Goal: Task Accomplishment & Management: Manage account settings

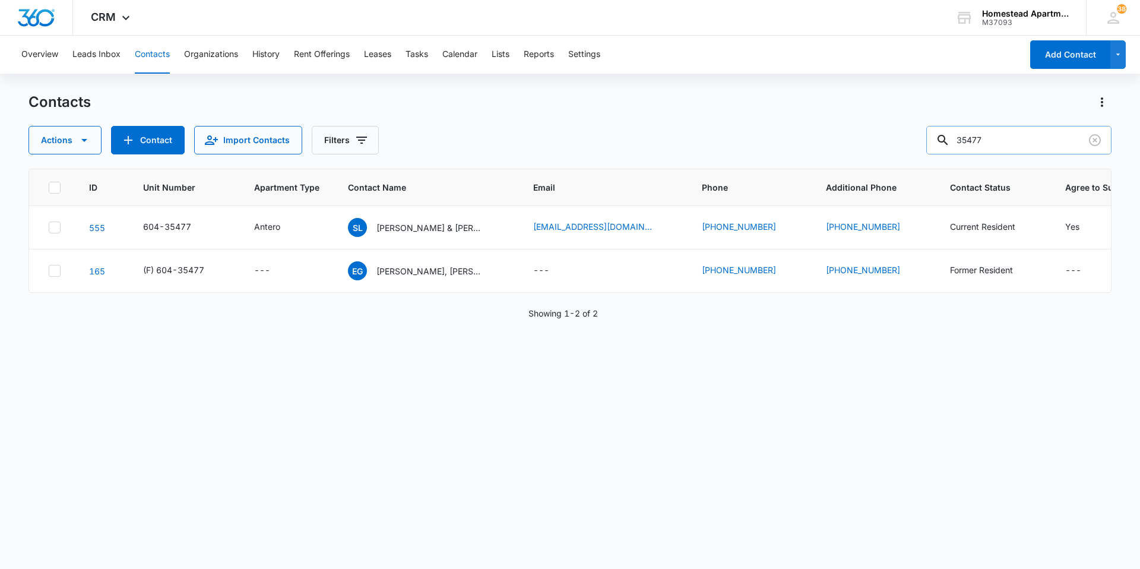
click at [951, 137] on div "35477" at bounding box center [1018, 140] width 185 height 28
type input "36337"
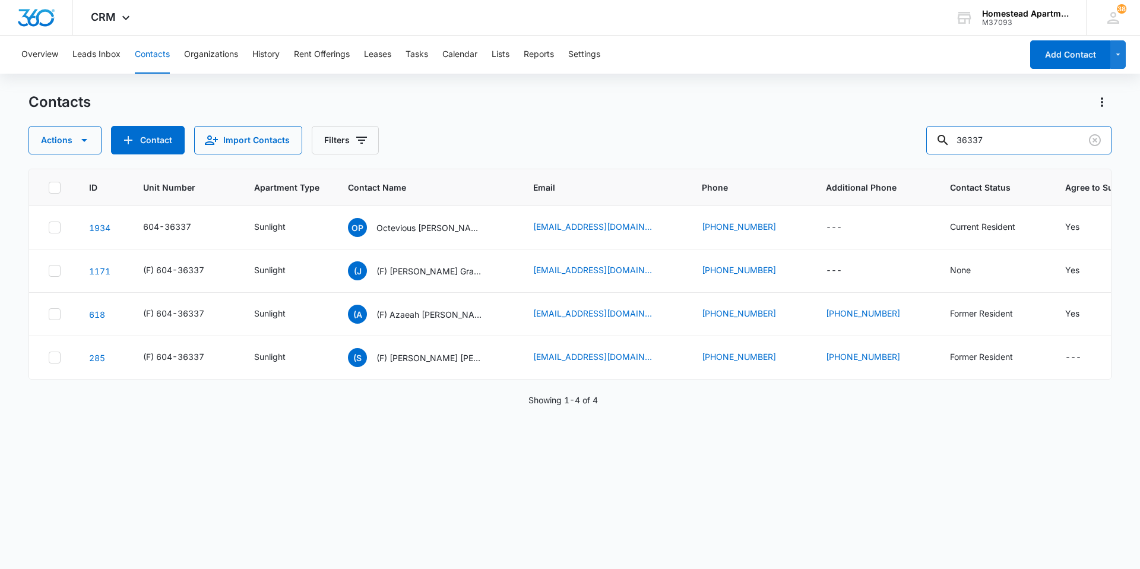
drag, startPoint x: 962, startPoint y: 147, endPoint x: 883, endPoint y: 147, distance: 78.4
click at [883, 147] on div "Actions Contact Import Contacts Filters 36337" at bounding box center [569, 140] width 1083 height 28
click at [409, 229] on p "Octevious [PERSON_NAME]" at bounding box center [429, 227] width 107 height 12
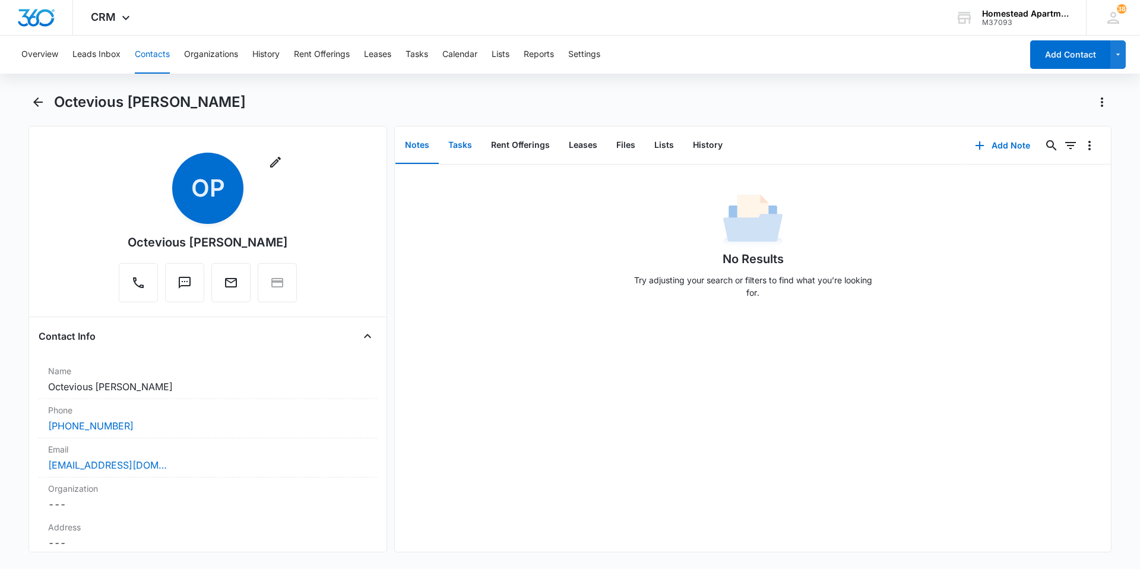
click at [464, 140] on button "Tasks" at bounding box center [460, 145] width 43 height 37
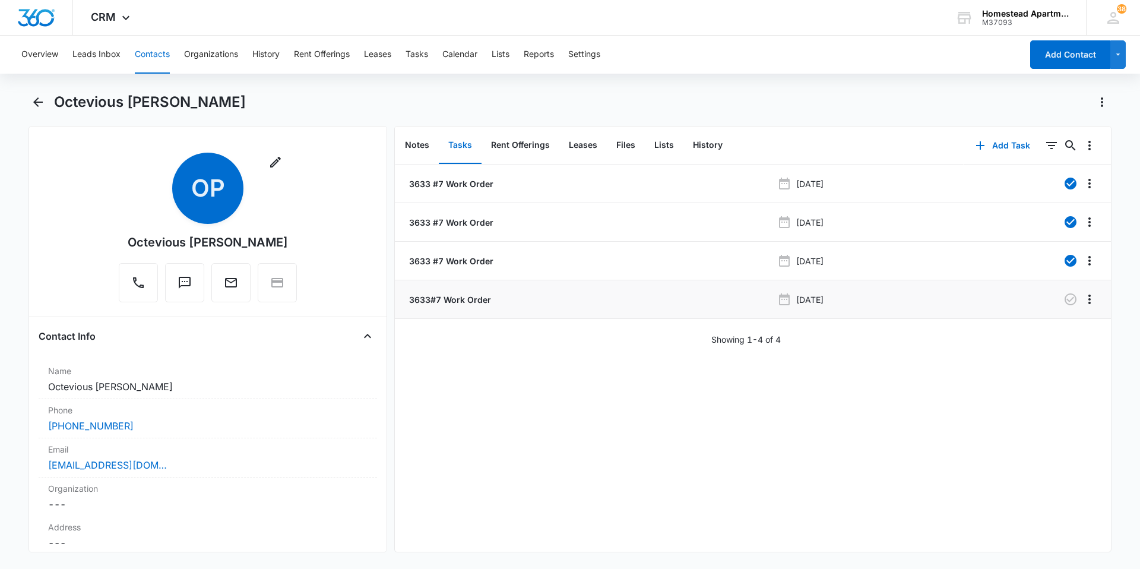
click at [471, 300] on p "3633#7 Work Order" at bounding box center [449, 299] width 84 height 12
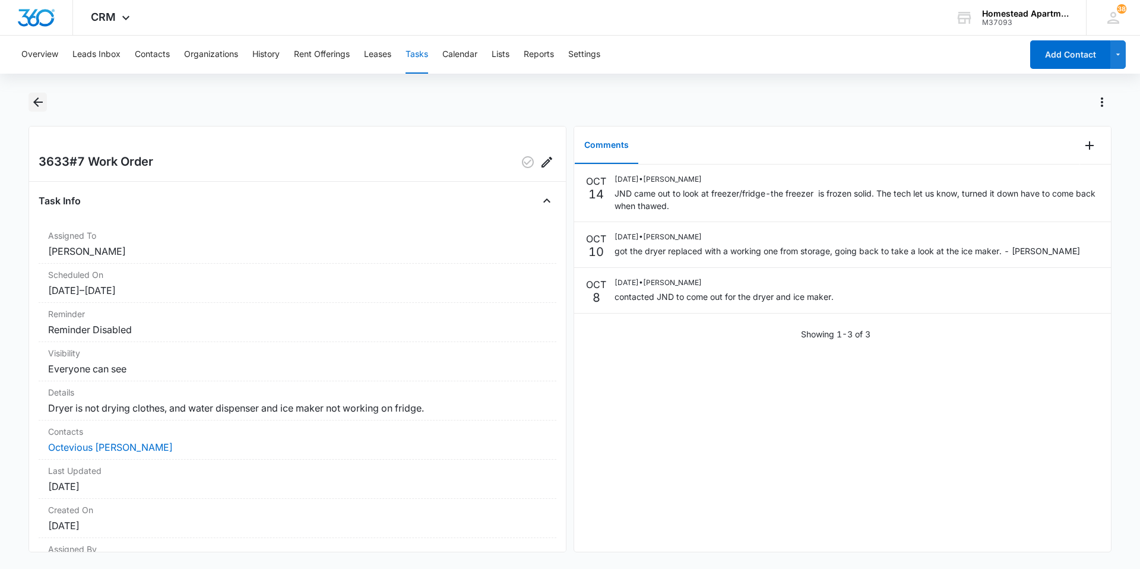
click at [36, 97] on icon "Back" at bounding box center [38, 102] width 14 height 14
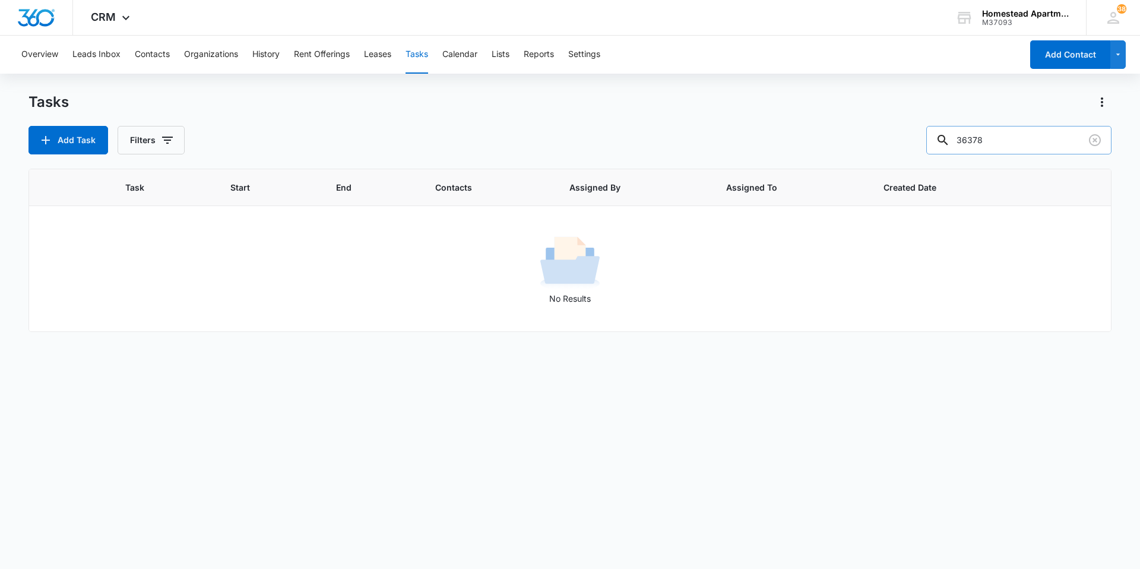
drag, startPoint x: 997, startPoint y: 149, endPoint x: 939, endPoint y: 146, distance: 58.8
click at [939, 146] on input "36378" at bounding box center [1018, 140] width 185 height 28
type input "38144"
click at [138, 50] on button "Contacts" at bounding box center [152, 55] width 35 height 38
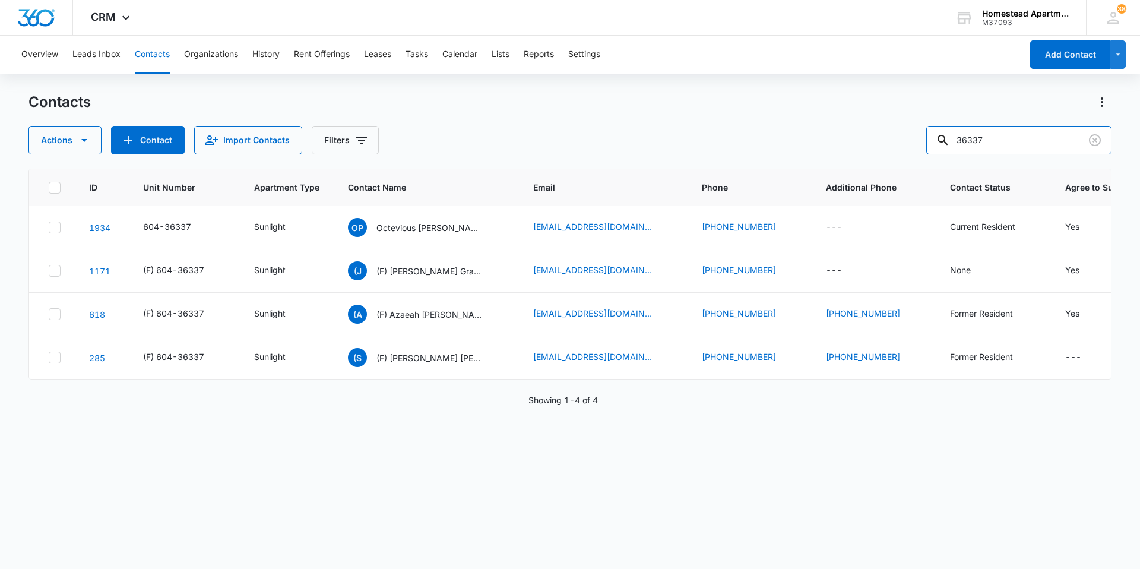
drag, startPoint x: 1006, startPoint y: 136, endPoint x: 859, endPoint y: 136, distance: 146.6
click at [859, 136] on div "Actions Contact Import Contacts Filters 36337" at bounding box center [569, 140] width 1083 height 28
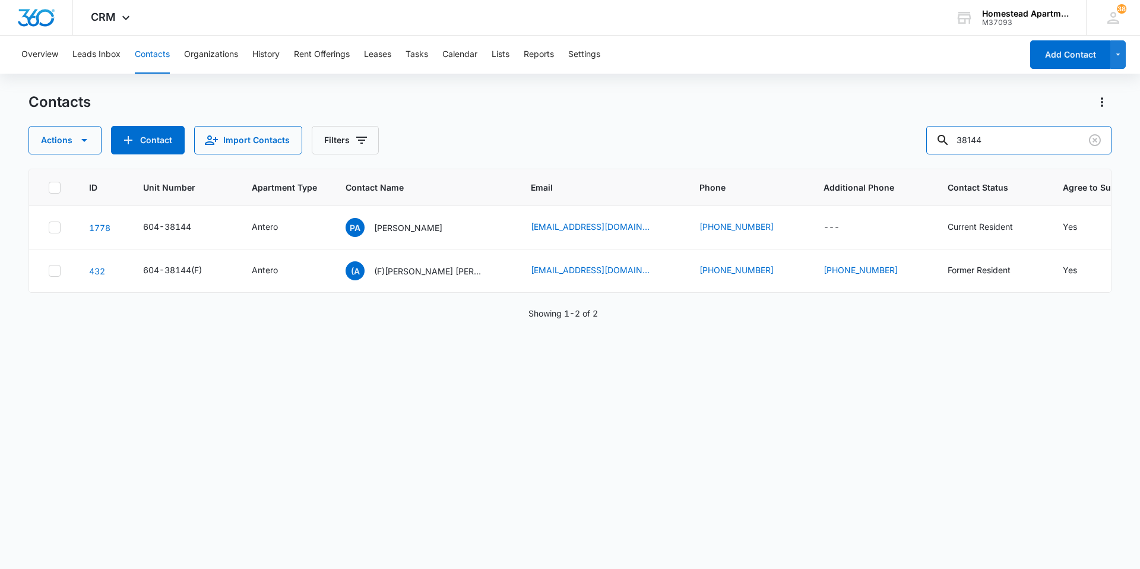
drag, startPoint x: 997, startPoint y: 135, endPoint x: 845, endPoint y: 143, distance: 152.2
click at [845, 143] on div "Actions Contact Import Contacts Filters 38144" at bounding box center [569, 140] width 1083 height 28
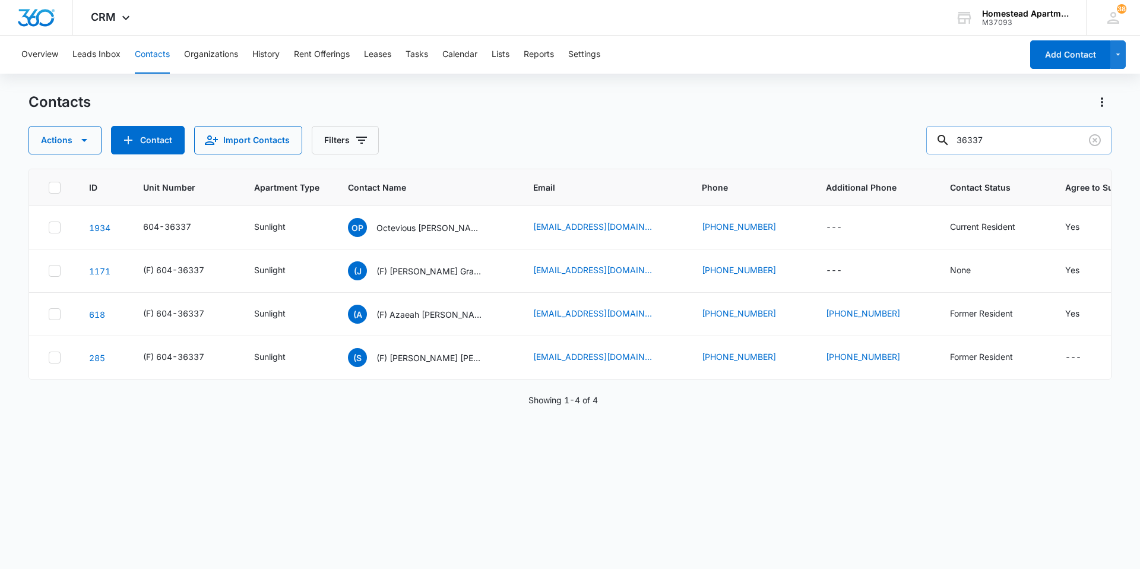
drag, startPoint x: 1025, startPoint y: 132, endPoint x: 949, endPoint y: 126, distance: 76.2
click at [949, 126] on div "36337" at bounding box center [1018, 140] width 185 height 28
type input "38057"
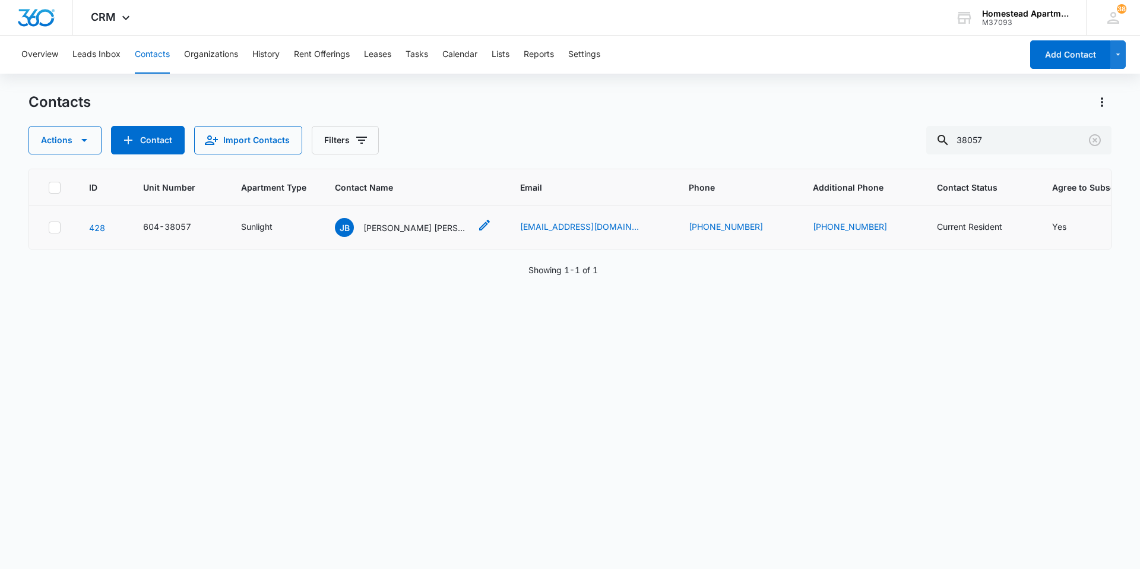
click at [411, 220] on div "[PERSON_NAME] [PERSON_NAME]" at bounding box center [402, 227] width 135 height 19
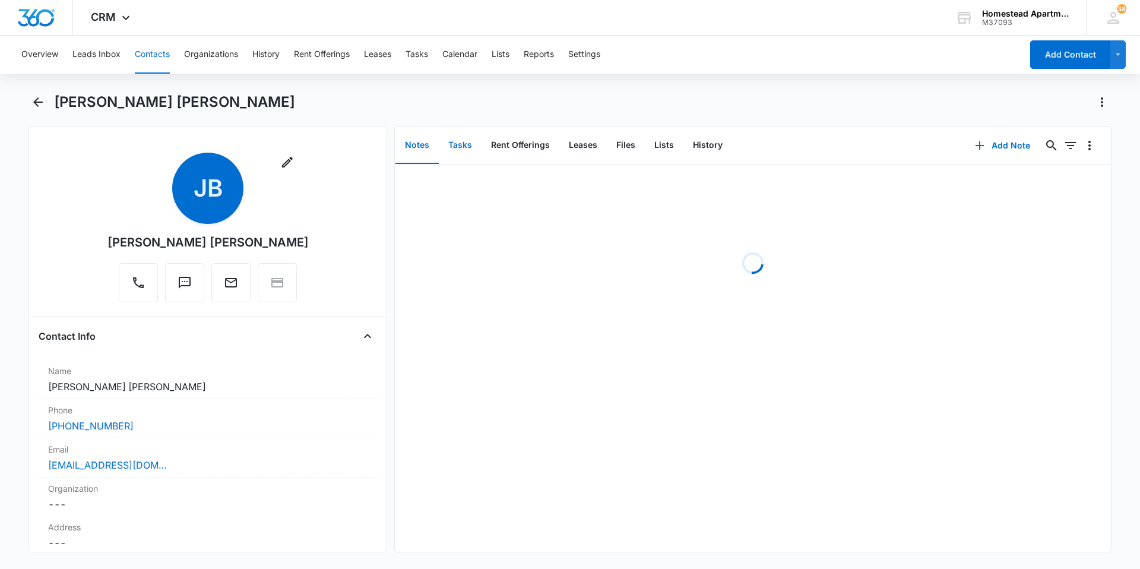
click at [452, 147] on button "Tasks" at bounding box center [460, 145] width 43 height 37
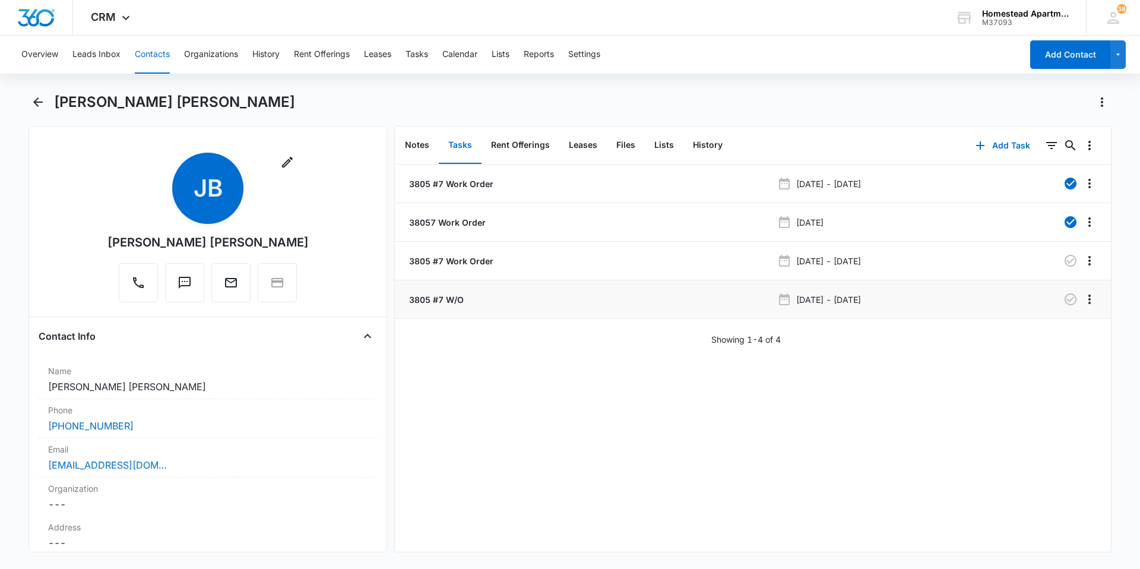
click at [448, 294] on p "3805 #7 W/O" at bounding box center [435, 299] width 57 height 12
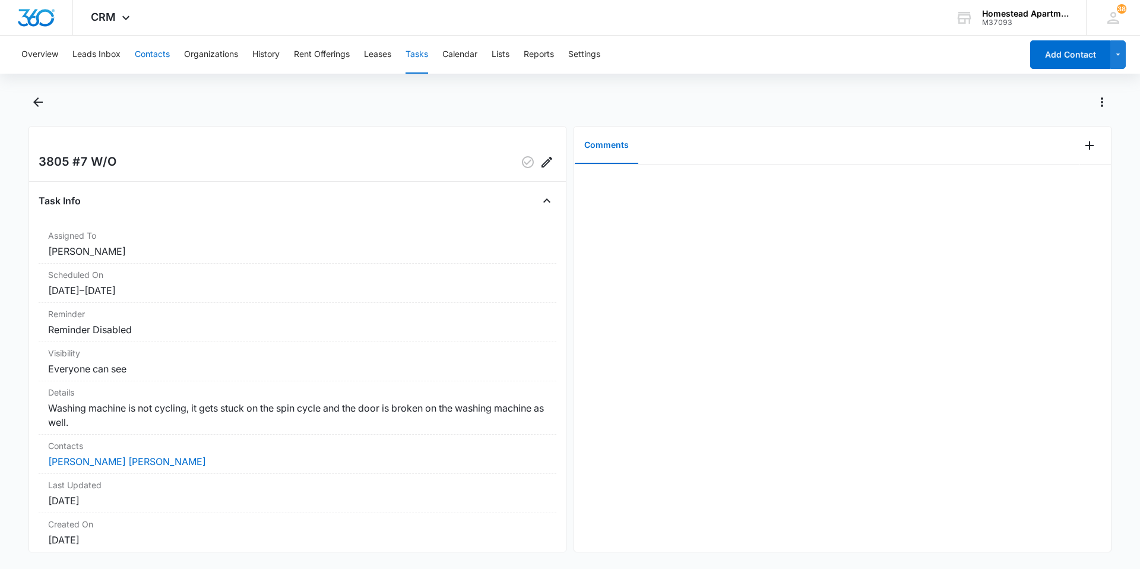
click at [147, 50] on button "Contacts" at bounding box center [152, 55] width 35 height 38
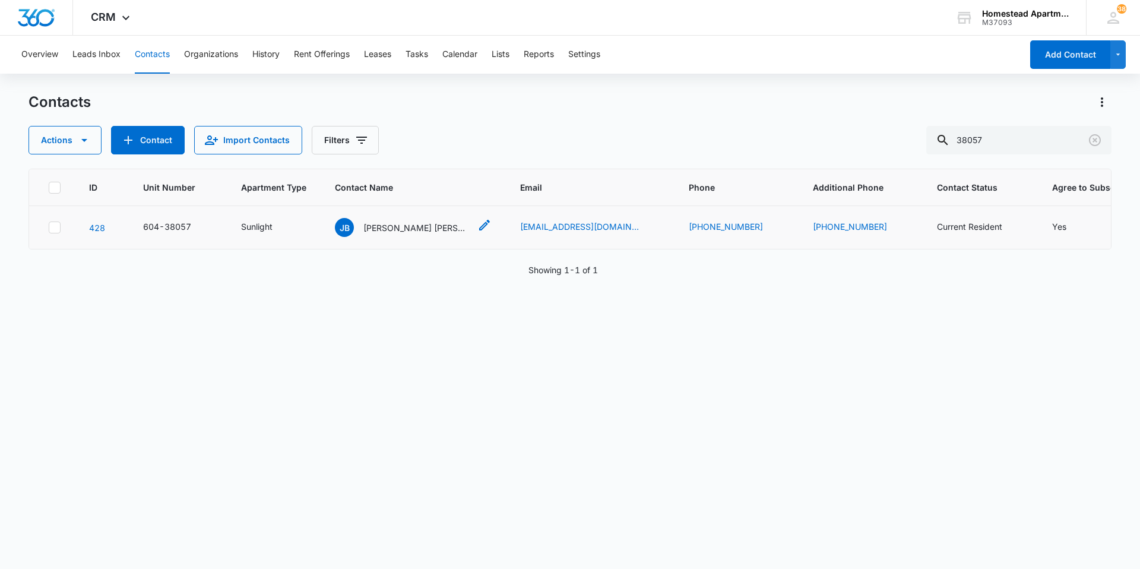
click at [388, 230] on p "[PERSON_NAME] [PERSON_NAME]" at bounding box center [416, 227] width 107 height 12
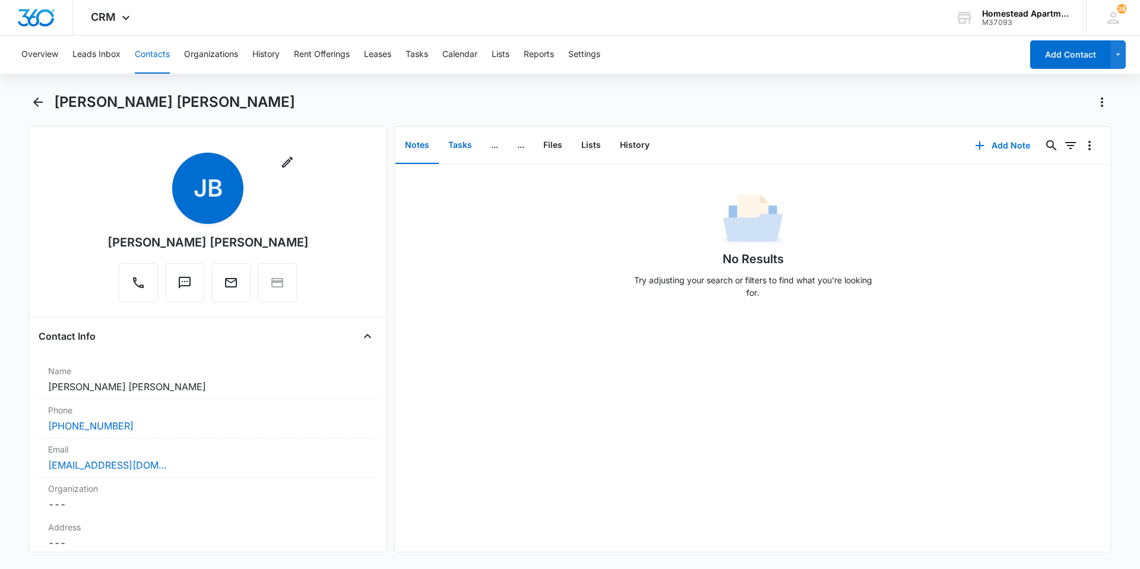
click at [452, 142] on button "Tasks" at bounding box center [460, 145] width 43 height 37
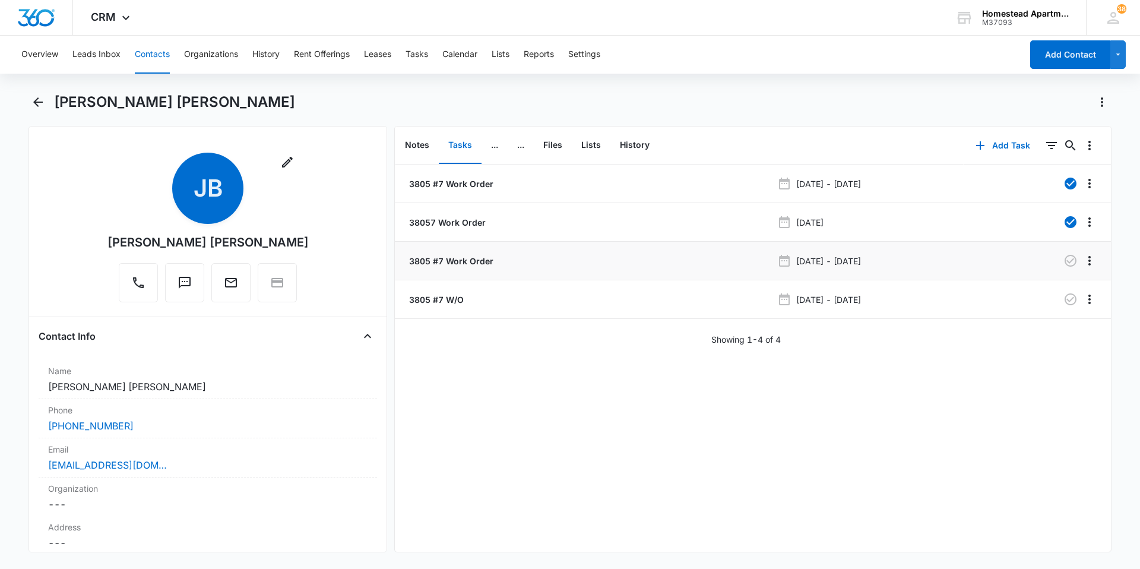
click at [459, 264] on p "3805 #7 Work Order" at bounding box center [450, 261] width 87 height 12
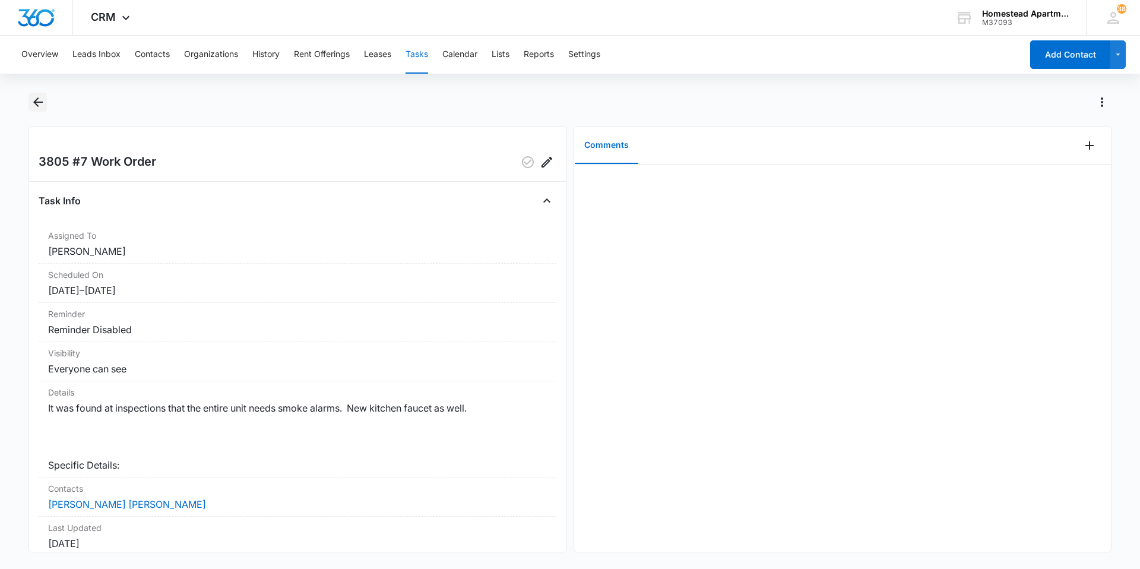
click at [33, 104] on icon "Back" at bounding box center [38, 102] width 14 height 14
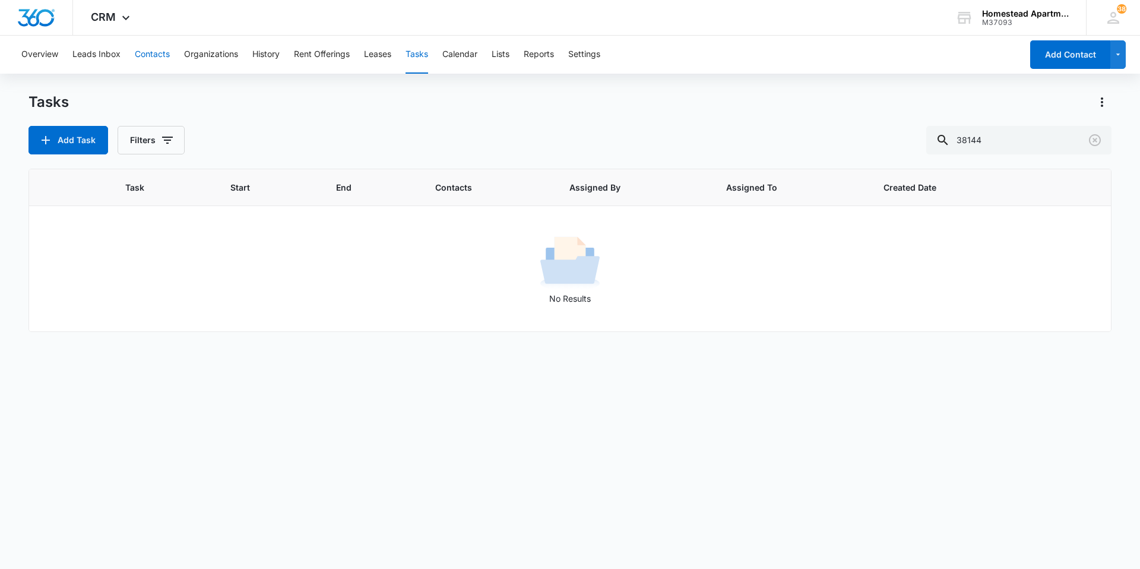
click at [150, 51] on button "Contacts" at bounding box center [152, 55] width 35 height 38
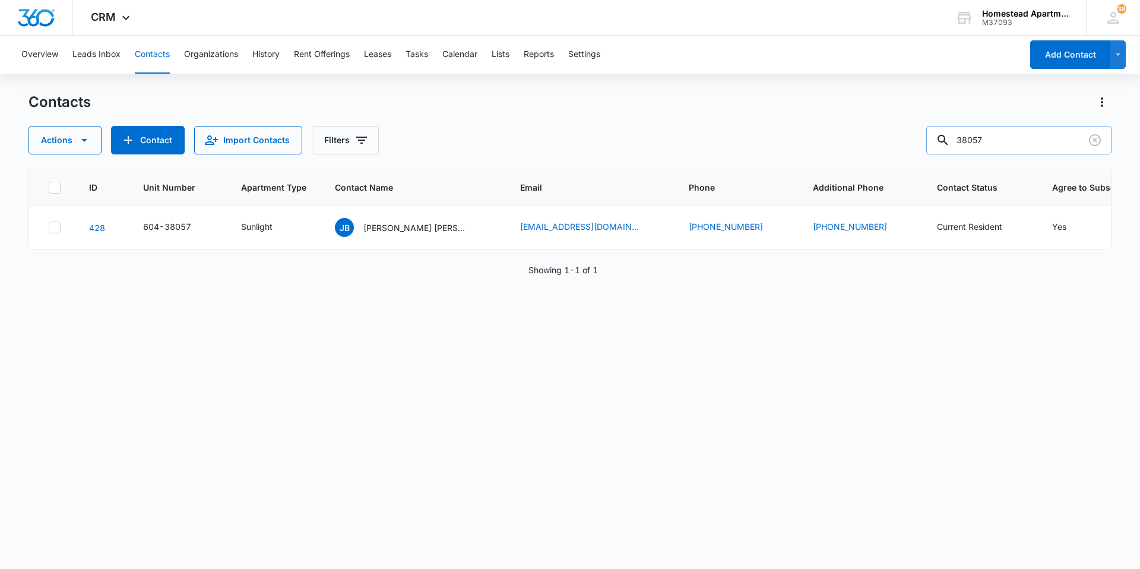
drag, startPoint x: 1025, startPoint y: 146, endPoint x: 971, endPoint y: 147, distance: 54.0
click at [971, 147] on input "38057" at bounding box center [1018, 140] width 185 height 28
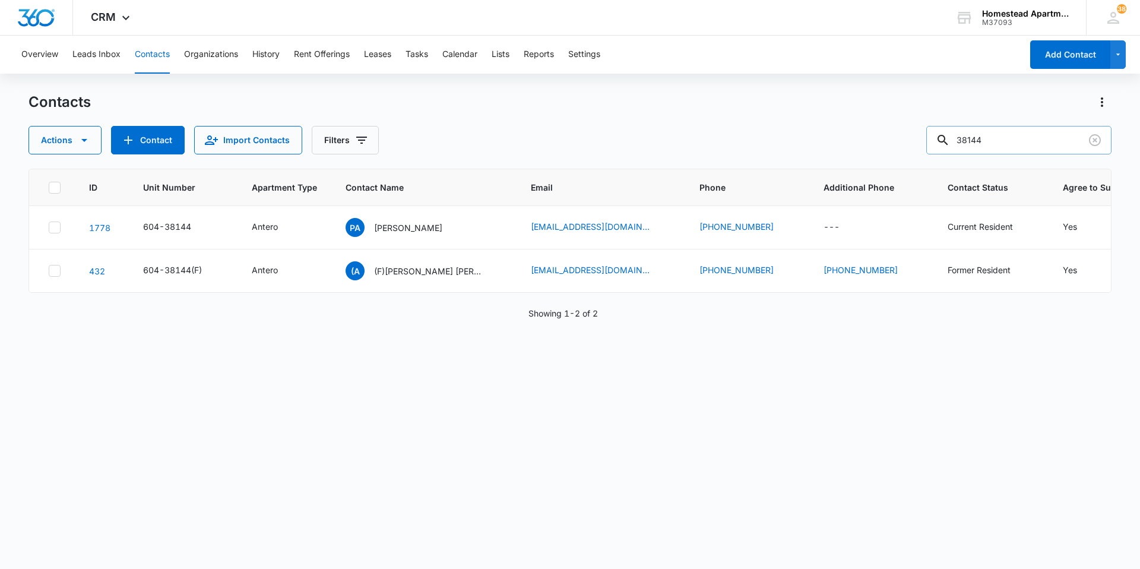
click at [971, 148] on input "38144" at bounding box center [1018, 140] width 185 height 28
type input "38057"
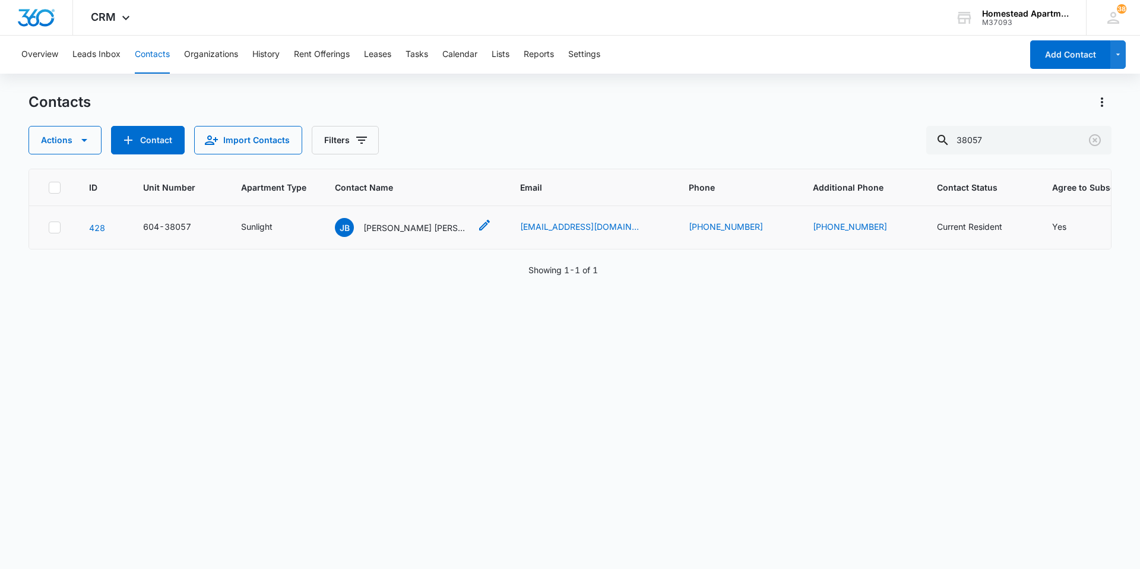
click at [383, 226] on p "[PERSON_NAME] [PERSON_NAME]" at bounding box center [416, 227] width 107 height 12
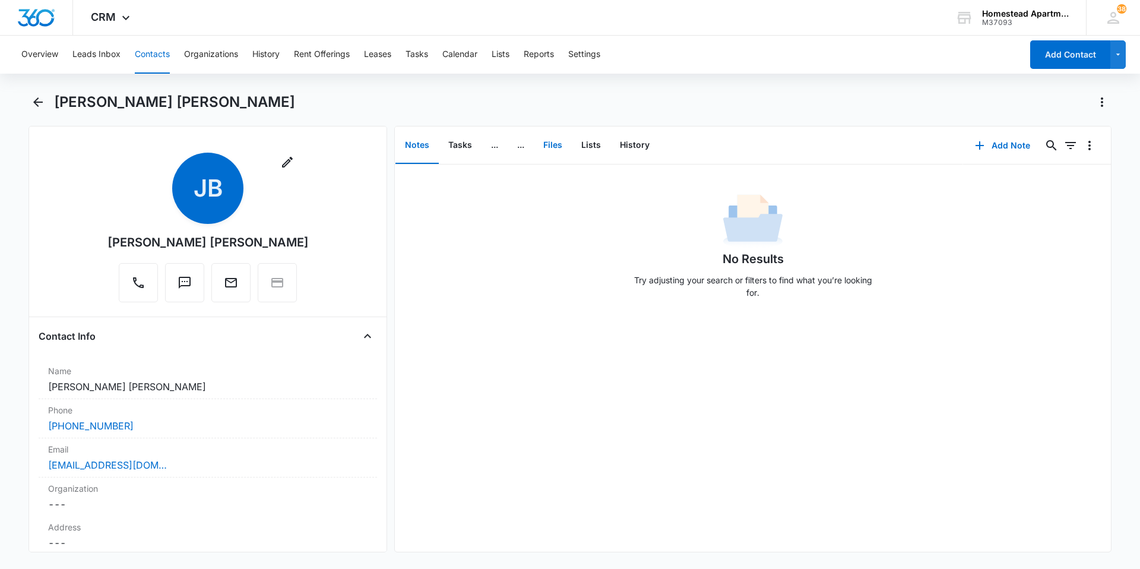
click at [558, 147] on button "Files" at bounding box center [553, 145] width 38 height 37
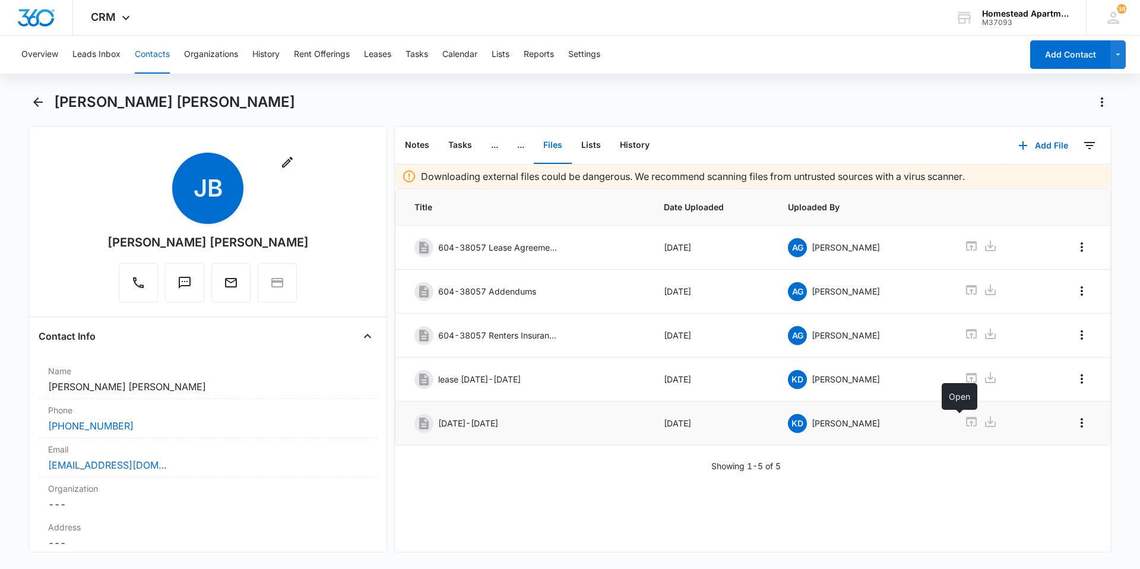
click at [966, 418] on icon at bounding box center [971, 421] width 11 height 9
click at [160, 47] on button "Contacts" at bounding box center [152, 55] width 35 height 38
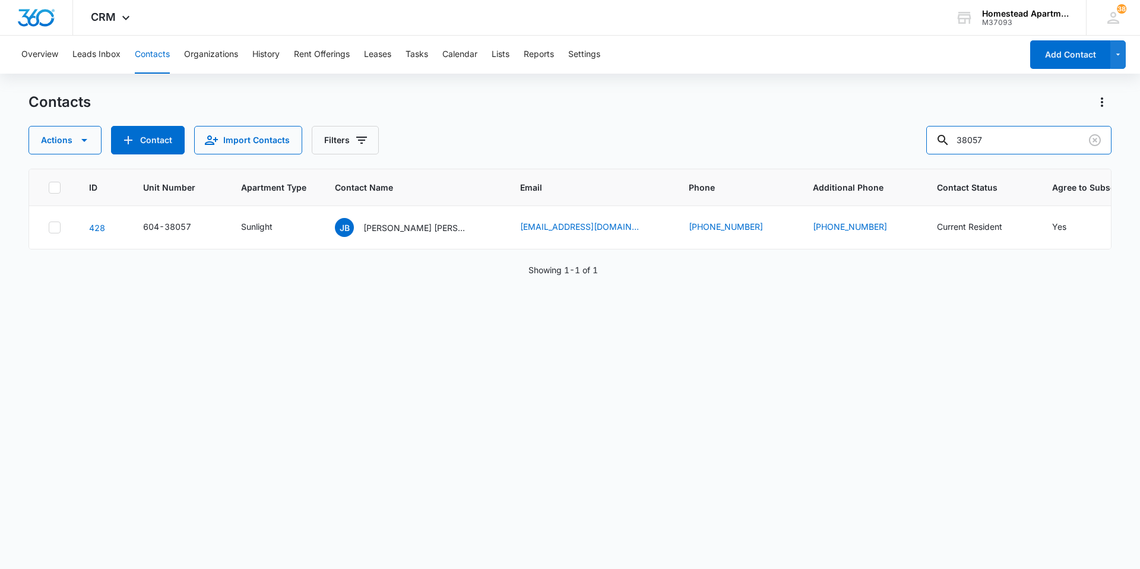
drag, startPoint x: 1041, startPoint y: 143, endPoint x: 868, endPoint y: 135, distance: 173.5
click at [868, 135] on div "Actions Contact Import Contacts Filters 38057" at bounding box center [569, 140] width 1083 height 28
type input "383335"
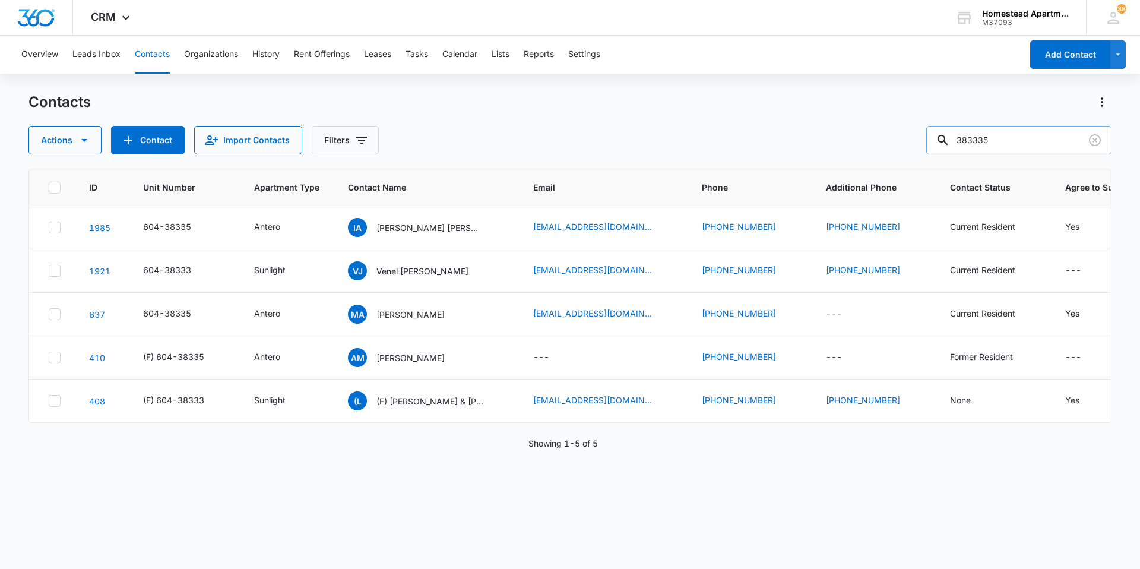
click at [993, 140] on input "383335" at bounding box center [1018, 140] width 185 height 28
click at [197, 313] on div "604-38335" at bounding box center [177, 314] width 69 height 14
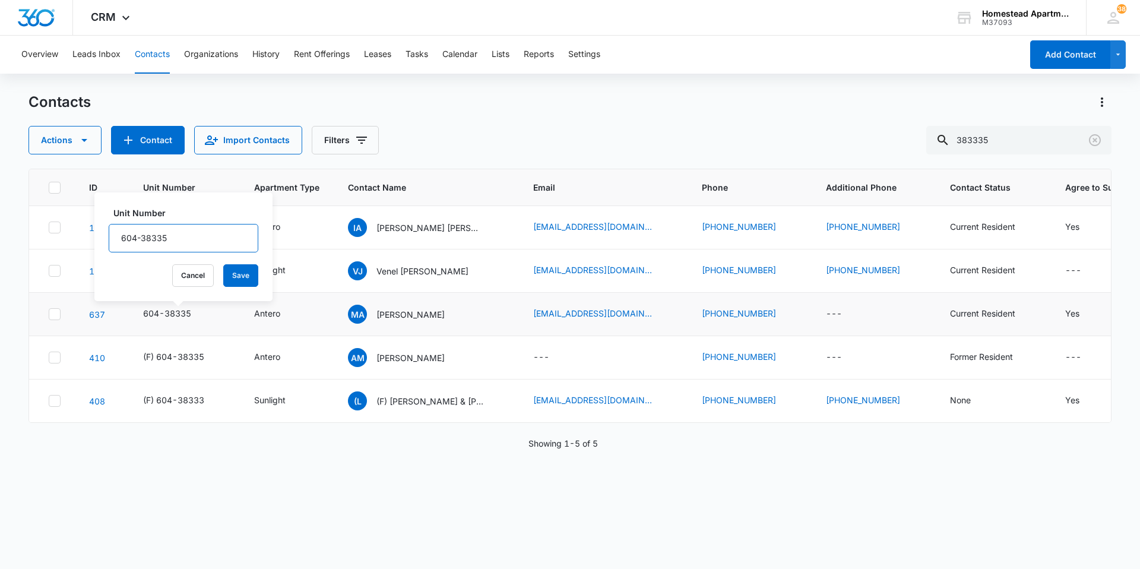
click at [115, 236] on input "604-38335" at bounding box center [184, 238] width 150 height 28
type input "(F) 604-38335"
click at [223, 272] on button "Save" at bounding box center [240, 275] width 35 height 23
click at [466, 313] on icon "Contact Name - Monica Ann Ramos - Select to Edit Field" at bounding box center [459, 312] width 14 height 14
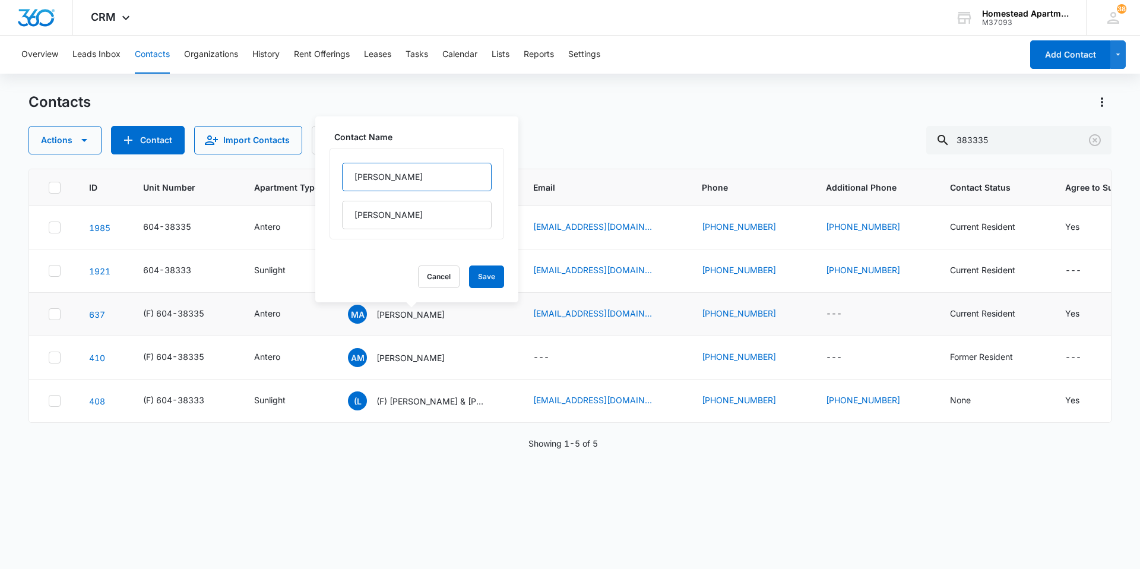
click at [353, 178] on input "[PERSON_NAME]" at bounding box center [417, 177] width 150 height 28
type input "(F) [PERSON_NAME]"
click at [469, 275] on button "Save" at bounding box center [486, 276] width 35 height 23
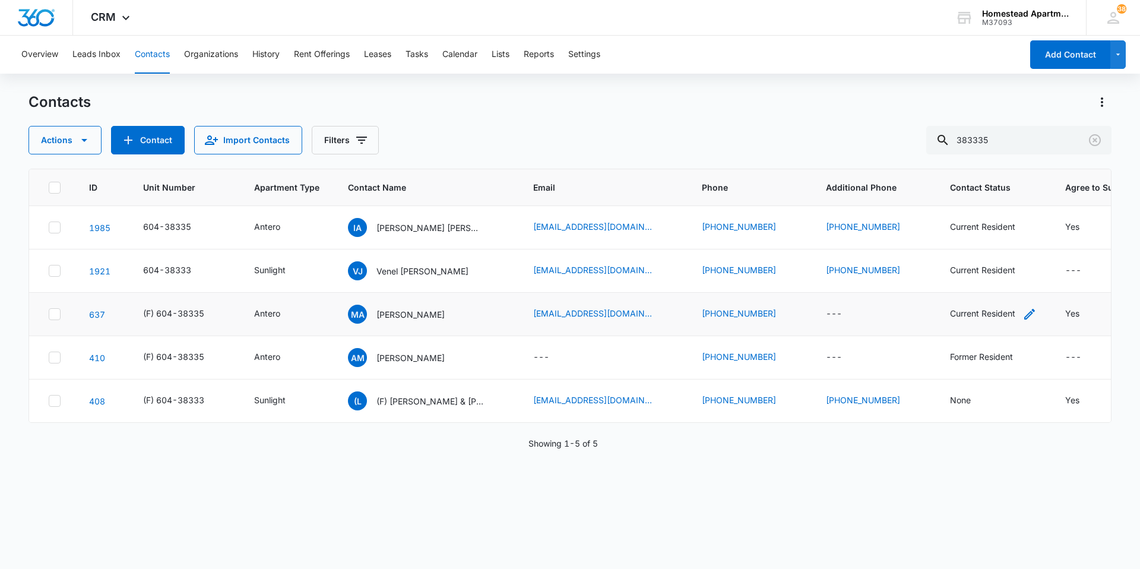
click at [1024, 315] on icon "Contact Status - Current Resident - Select to Edit Field" at bounding box center [1029, 314] width 11 height 11
click at [1022, 310] on icon "Contact Status - Current Resident - Select to Edit Field" at bounding box center [1029, 314] width 14 height 14
click at [1001, 240] on icon "Remove Current Resident" at bounding box center [1000, 237] width 8 height 9
click at [1003, 274] on button "Save" at bounding box center [1004, 275] width 35 height 23
click at [454, 352] on icon "Contact Name - Alan Mattes - Select to Edit Field" at bounding box center [459, 355] width 11 height 11
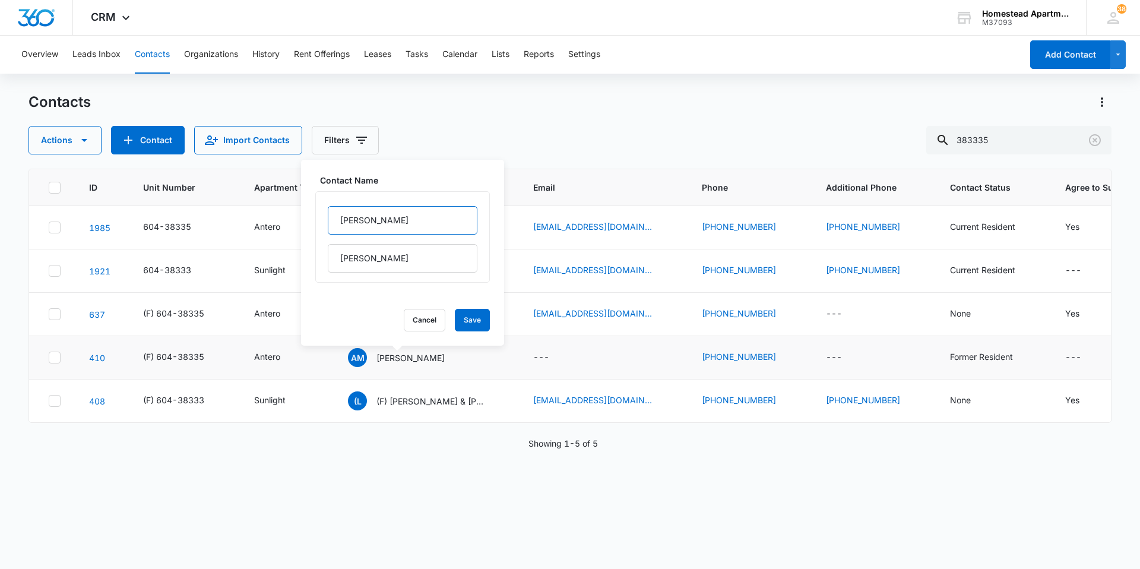
click at [330, 211] on input "[PERSON_NAME]" at bounding box center [403, 220] width 150 height 28
type input "(F) [PERSON_NAME]"
click at [458, 321] on button "Save" at bounding box center [472, 320] width 35 height 23
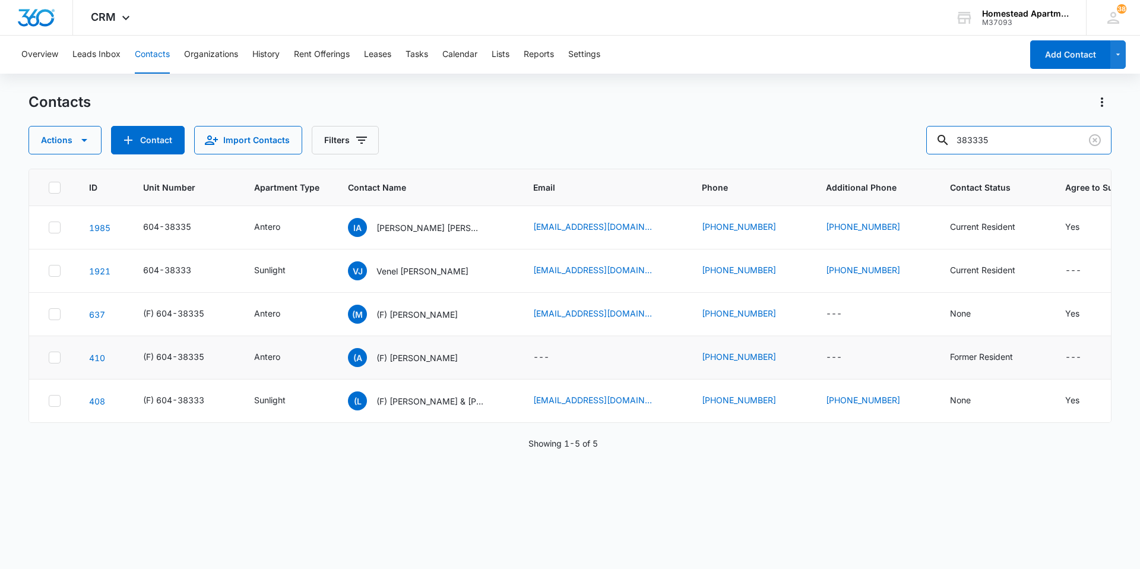
drag, startPoint x: 1014, startPoint y: 147, endPoint x: 935, endPoint y: 135, distance: 79.8
click at [935, 135] on div "Actions Contact Import Contacts Filters 383335" at bounding box center [569, 140] width 1083 height 28
type input "victoria"
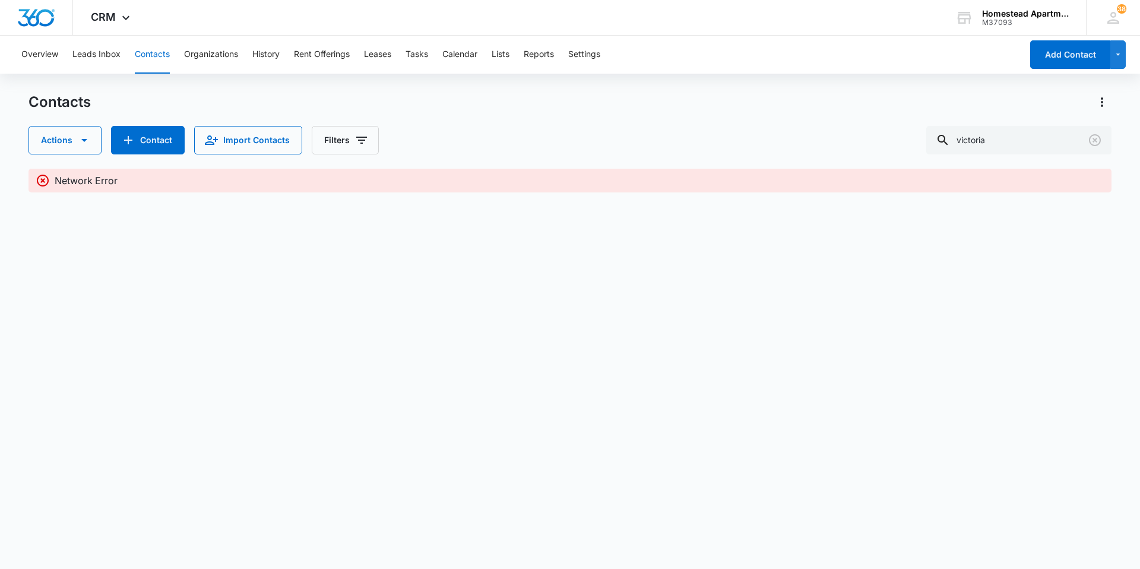
click at [150, 51] on button "Contacts" at bounding box center [152, 55] width 35 height 38
click at [119, 25] on div "CRM Apps Reputation Websites Forms CRM Email Social Content Intelligence Files …" at bounding box center [112, 17] width 78 height 35
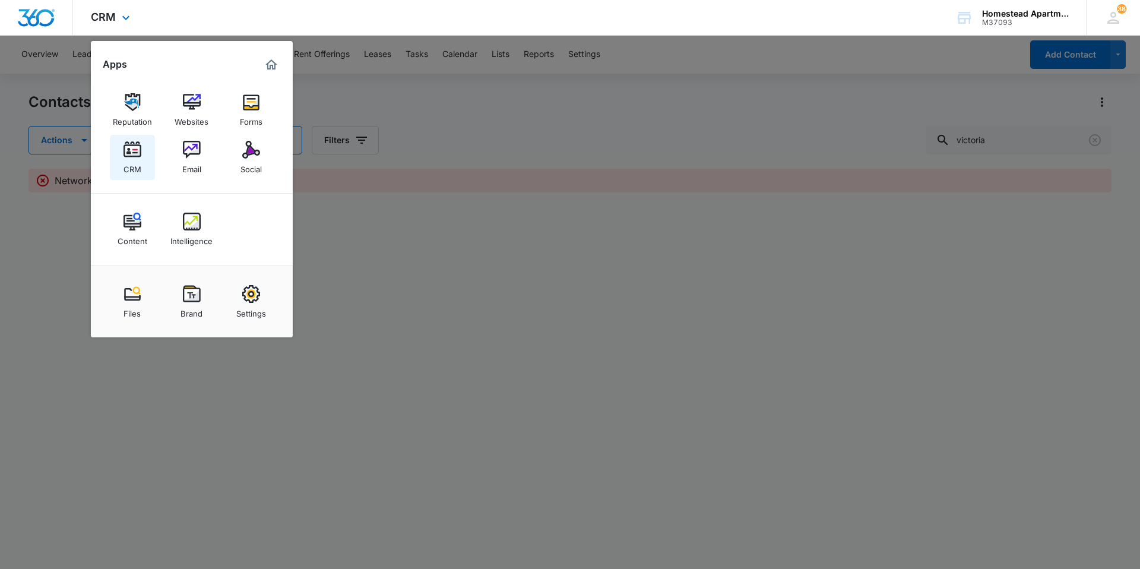
click at [142, 161] on link "CRM" at bounding box center [132, 157] width 45 height 45
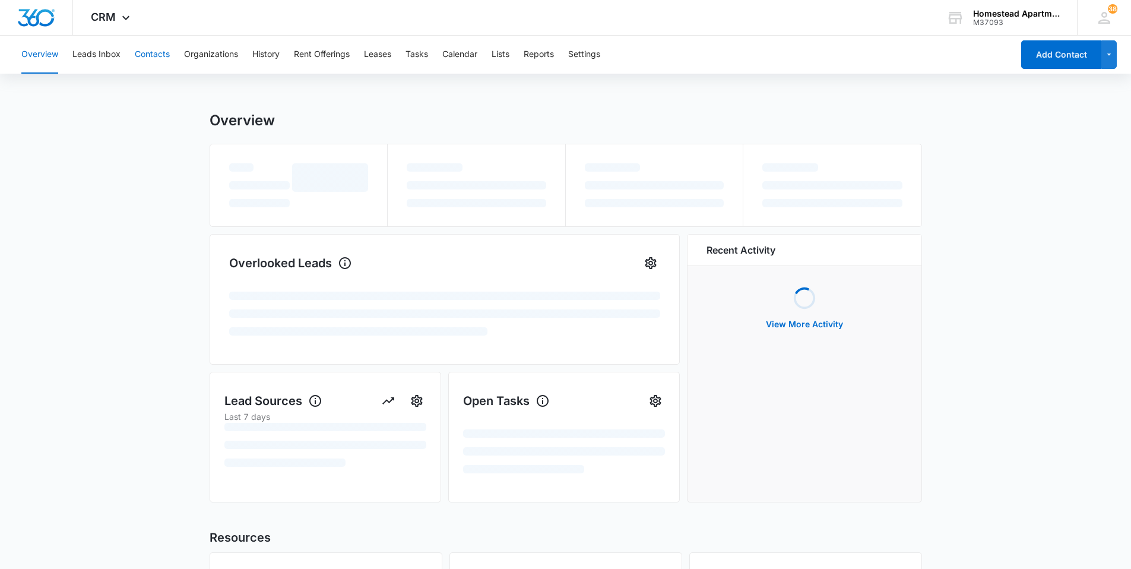
click at [156, 53] on button "Contacts" at bounding box center [152, 55] width 35 height 38
